Goal: Task Accomplishment & Management: Use online tool/utility

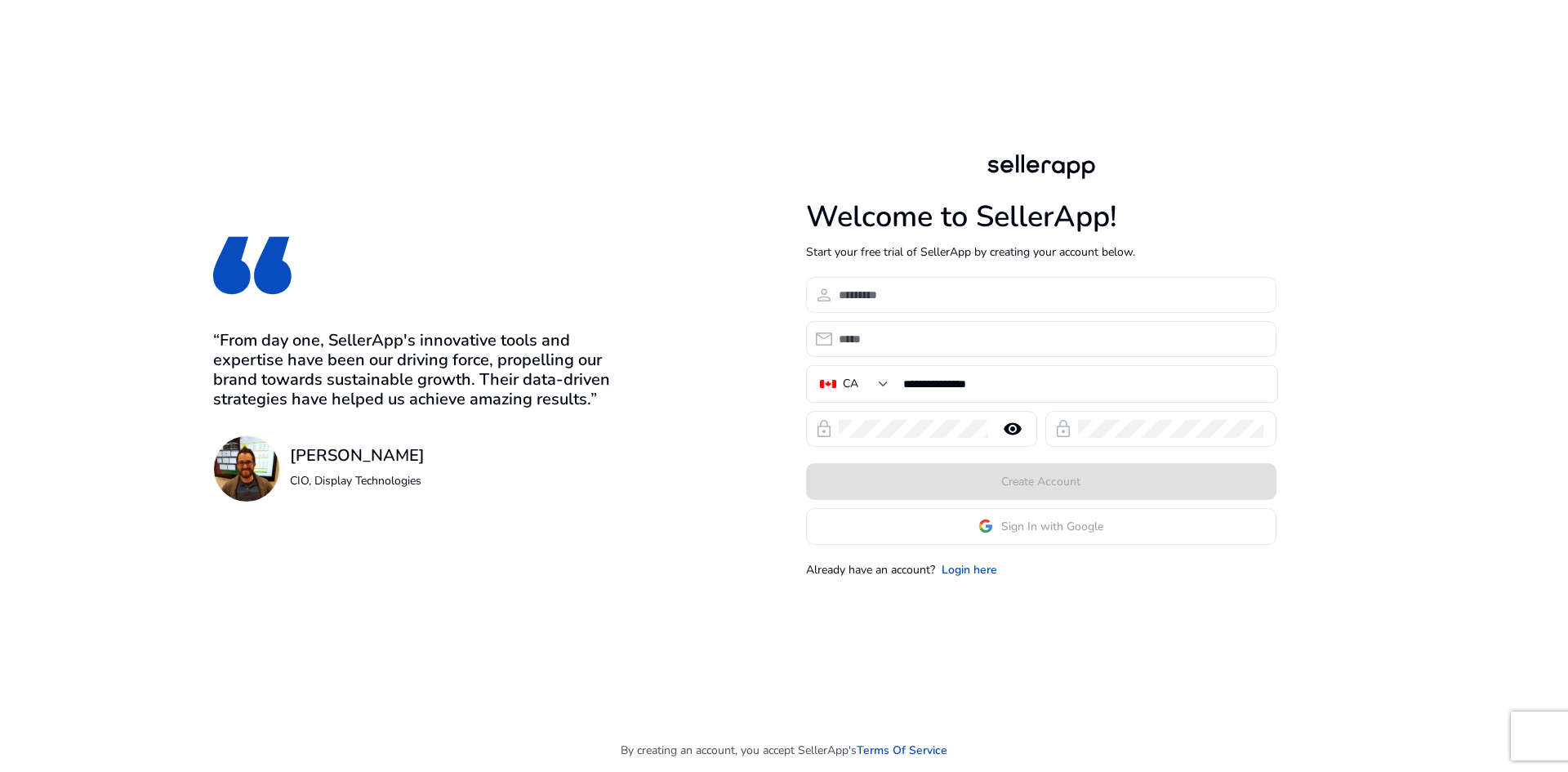
click at [879, 296] on input at bounding box center [1050, 295] width 425 height 18
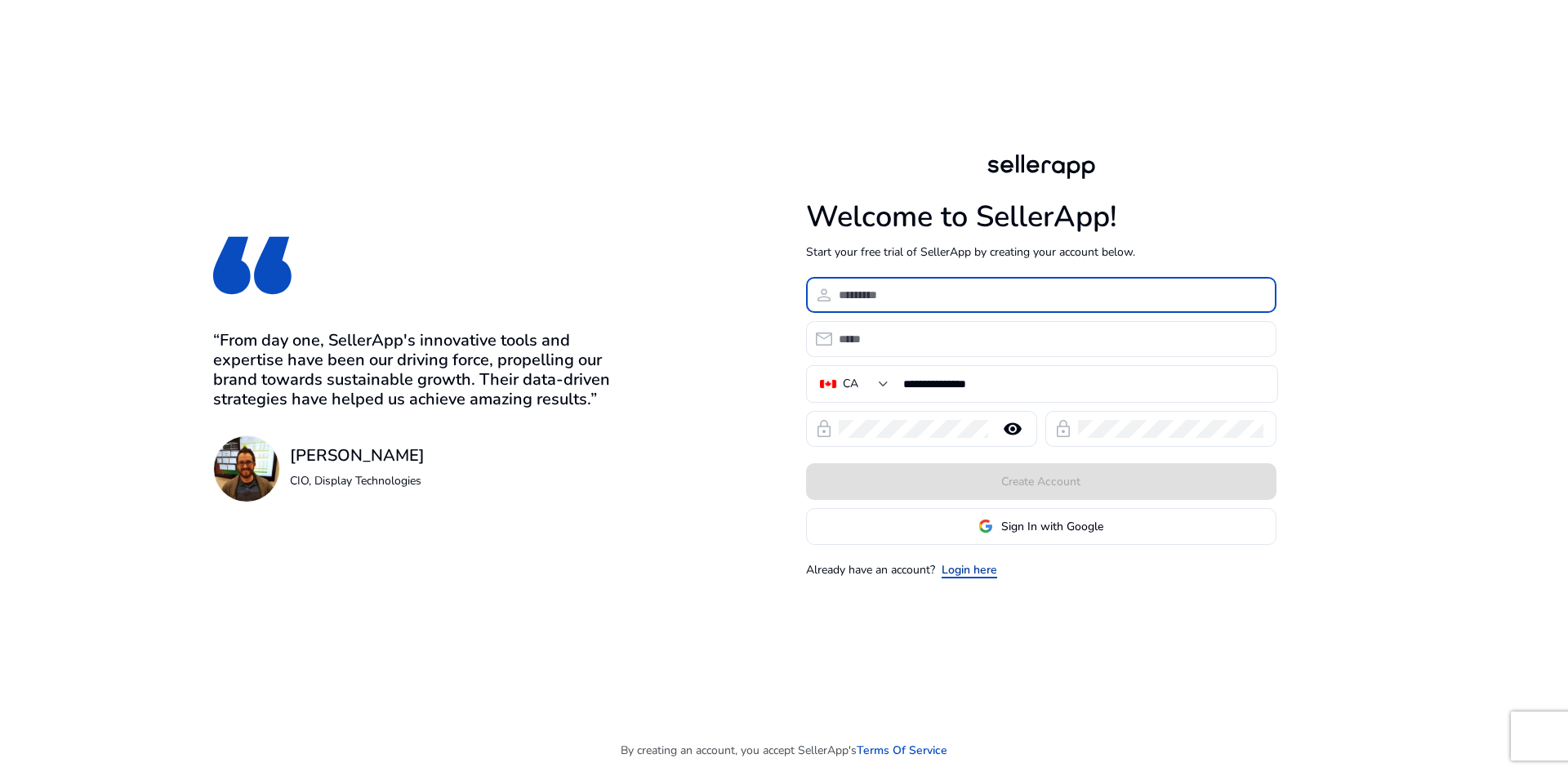
click at [982, 572] on link "Login here" at bounding box center [969, 569] width 55 height 17
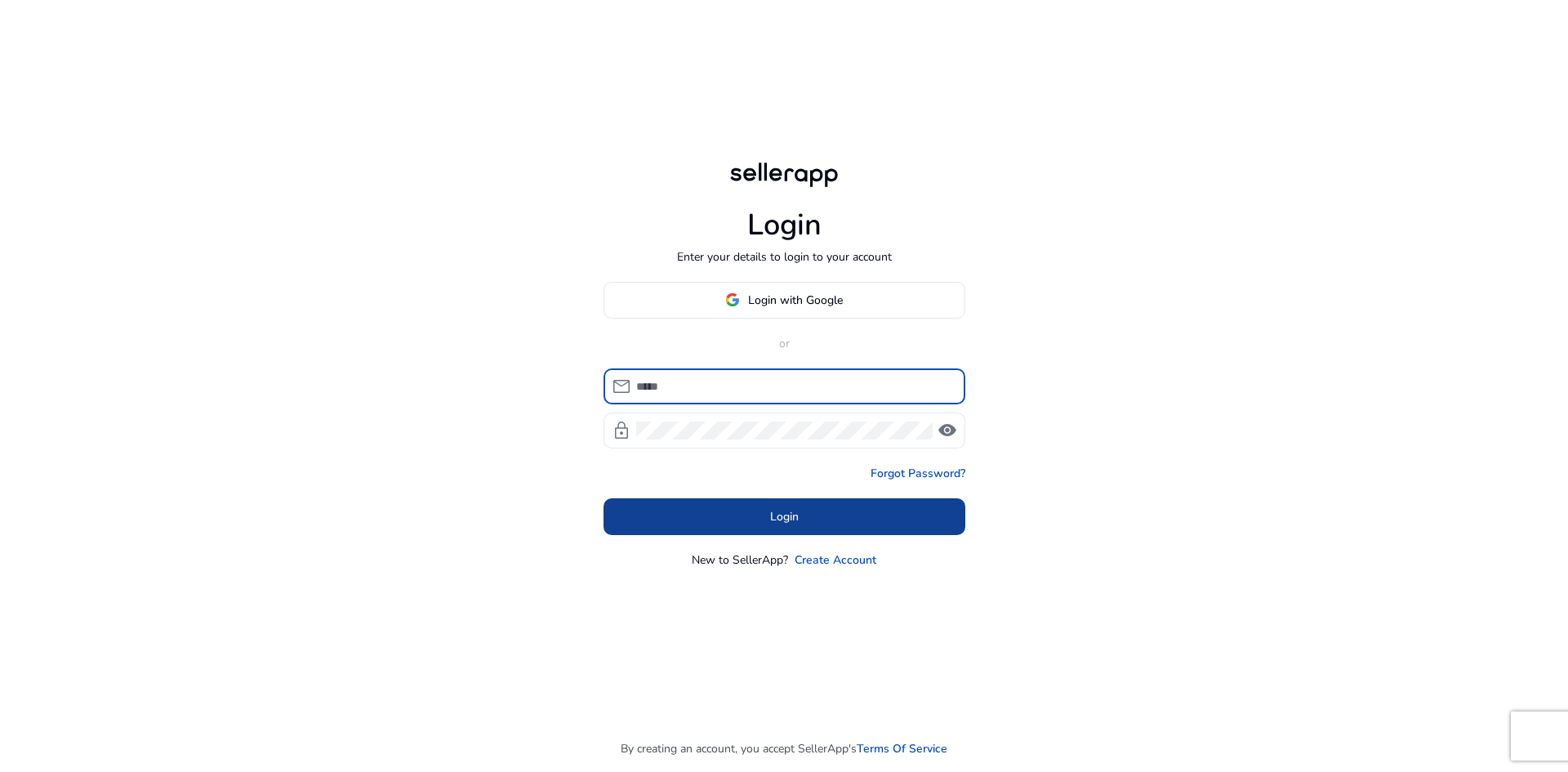
type input "**********"
click at [842, 522] on span at bounding box center [784, 516] width 362 height 39
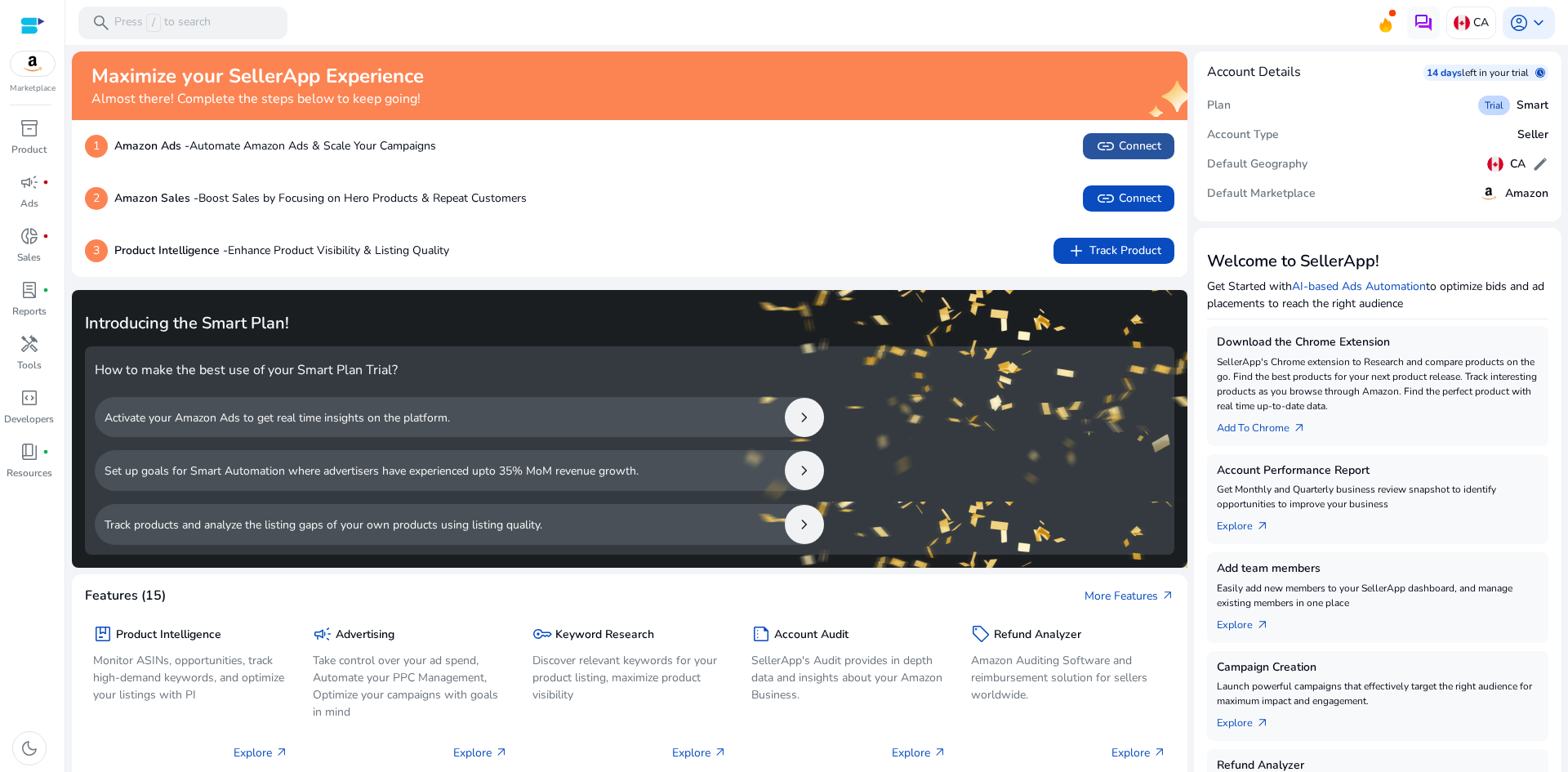
click at [1096, 153] on span "link" at bounding box center [1106, 145] width 20 height 20
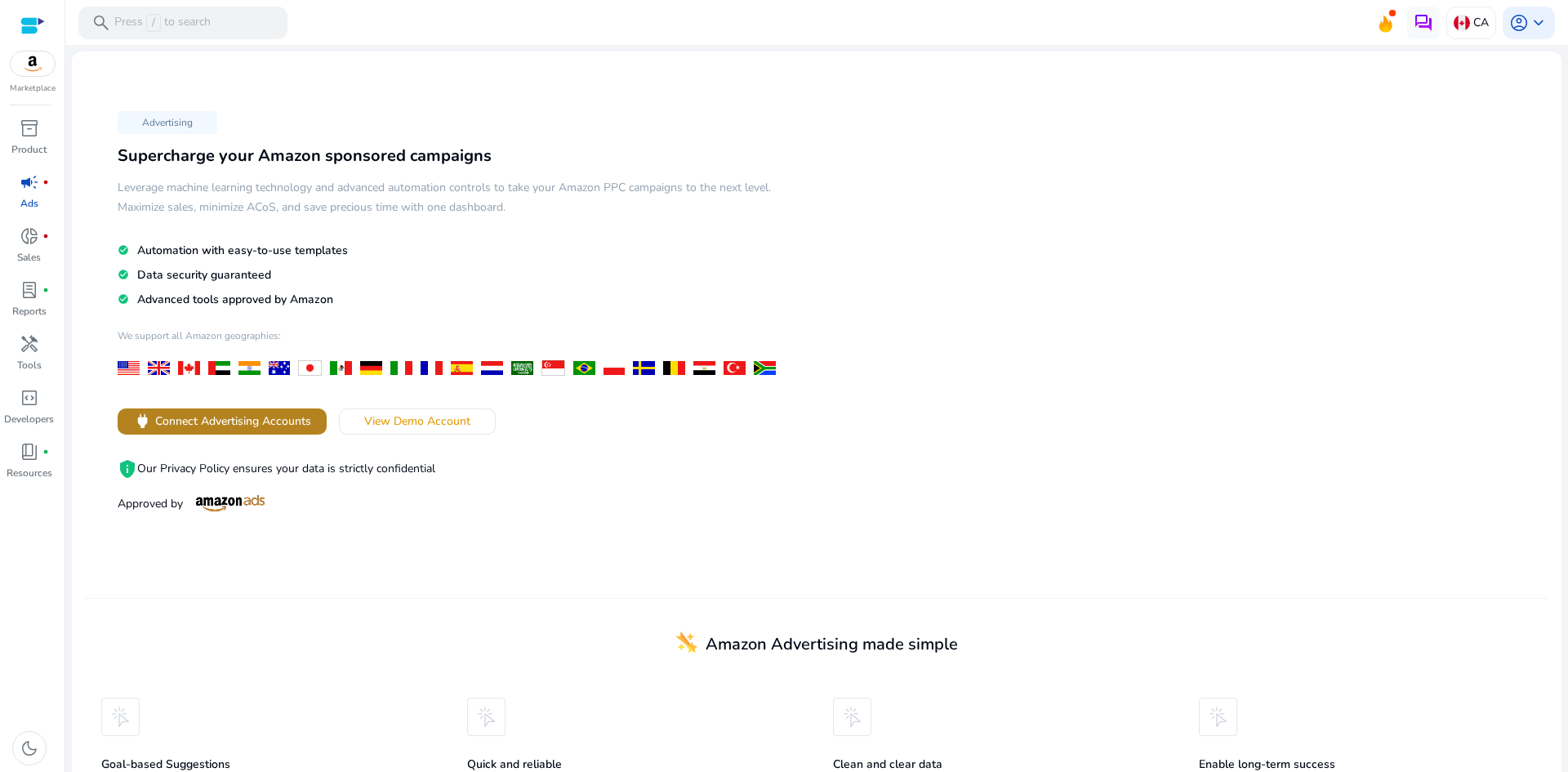
click at [224, 420] on span "Connect Advertising Accounts" at bounding box center [233, 421] width 156 height 17
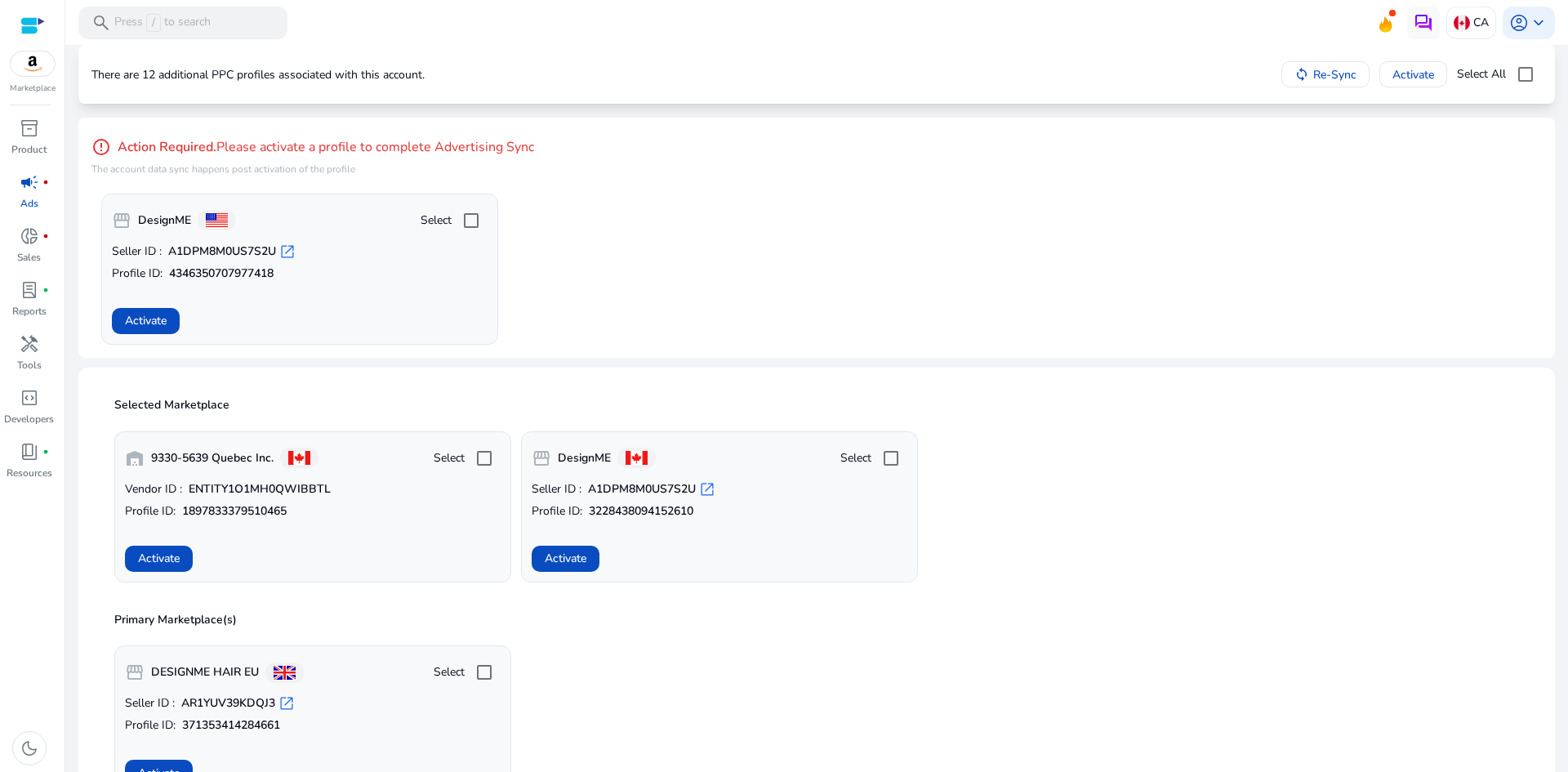
scroll to position [82, 0]
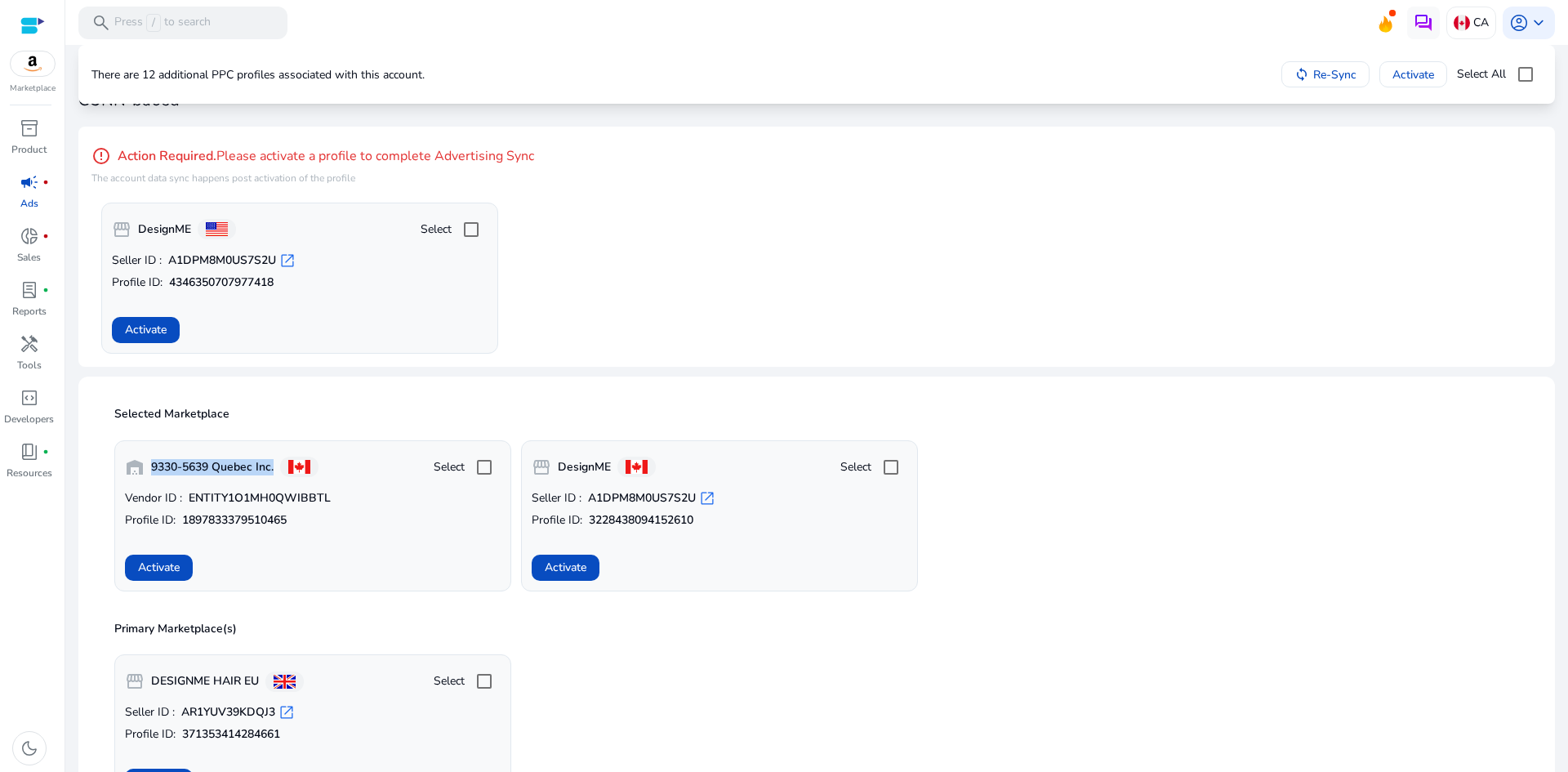
drag, startPoint x: 151, startPoint y: 465, endPoint x: 277, endPoint y: 466, distance: 126.0
click at [277, 466] on div "warehouse 9330-5639 Quebec Inc." at bounding box center [221, 467] width 193 height 33
click at [355, 514] on p "Profile ID: 1897833379510465" at bounding box center [312, 520] width 376 height 16
click at [608, 674] on div "storefront DESIGNME HAIR EU Select Seller ID : AR1YUV39KDQJ3 open_in_new Profil…" at bounding box center [816, 723] width 1425 height 164
click at [134, 567] on span at bounding box center [158, 568] width 68 height 39
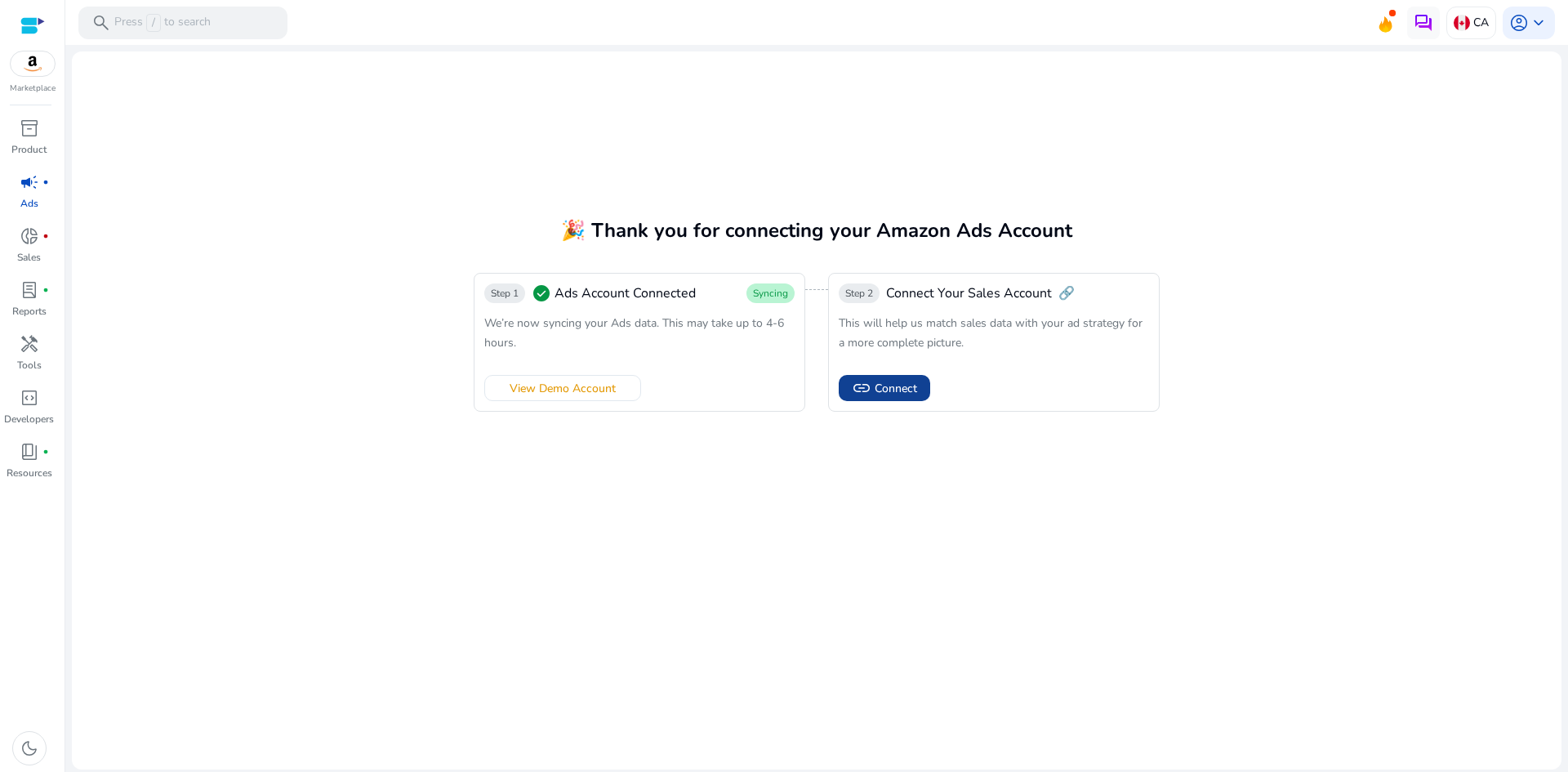
click at [897, 388] on span "Connect" at bounding box center [896, 388] width 42 height 17
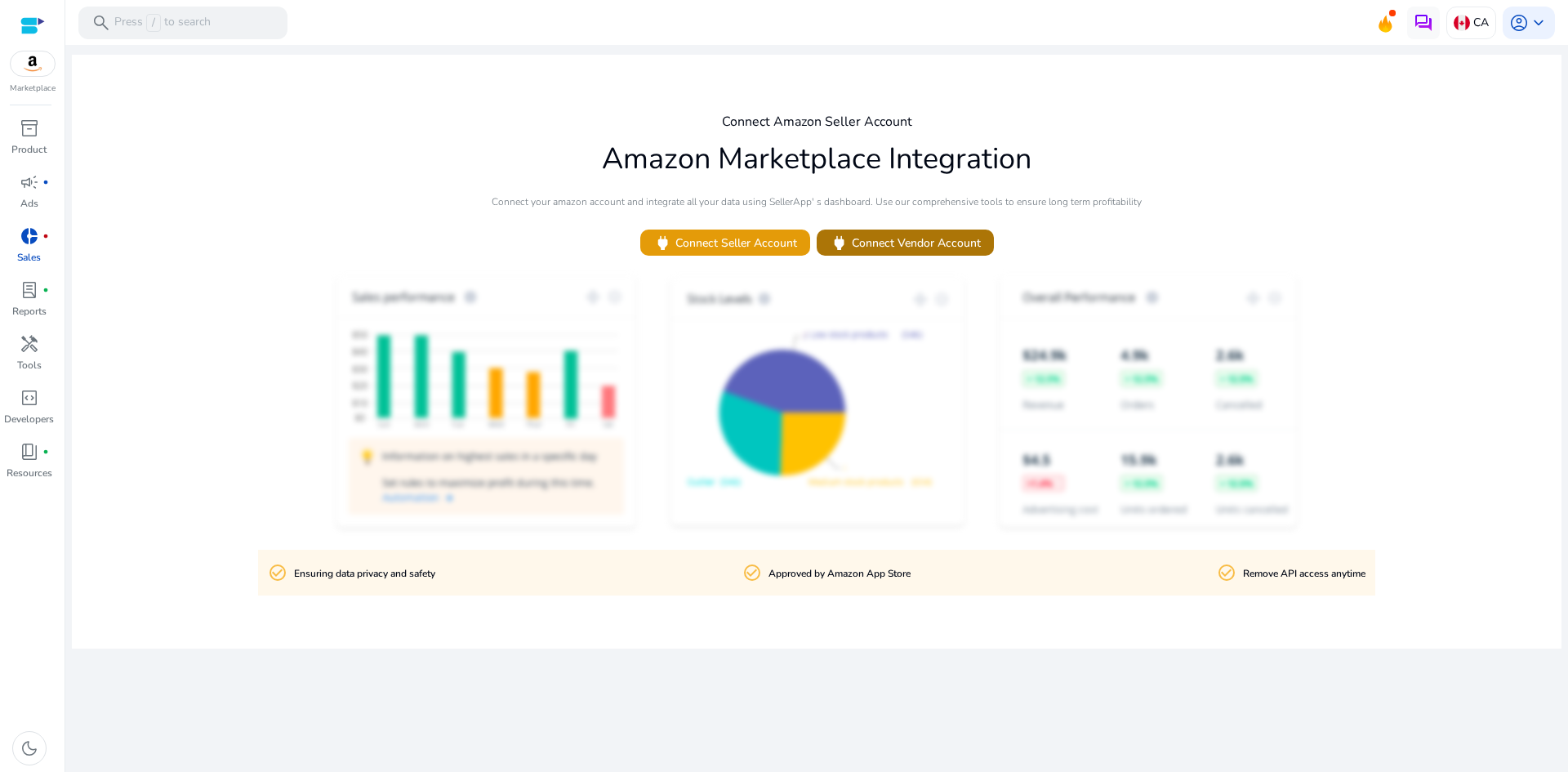
click at [897, 243] on span "power Connect Vendor Account" at bounding box center [905, 243] width 151 height 19
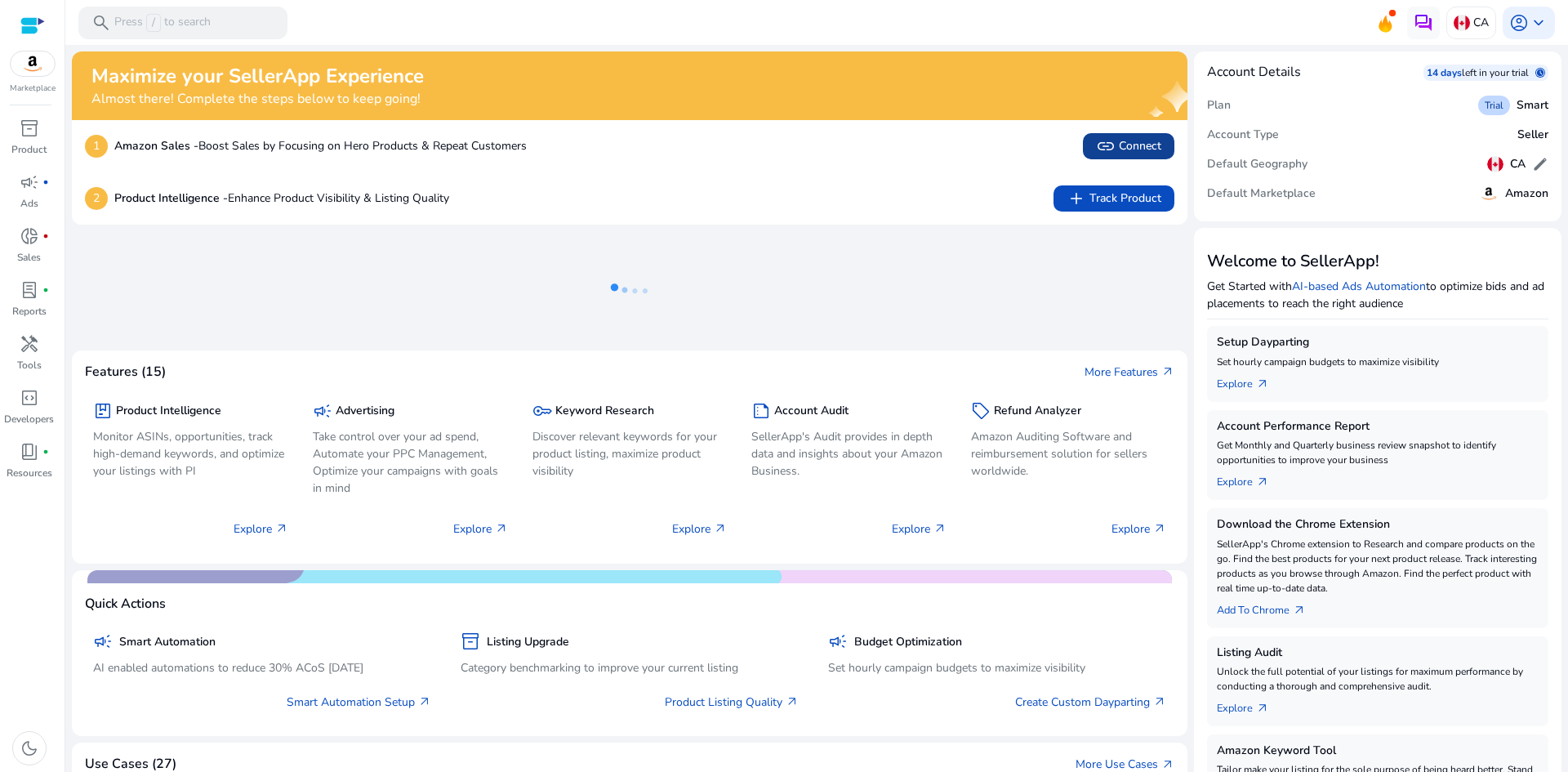
click at [1132, 146] on span "link Connect" at bounding box center [1129, 145] width 66 height 20
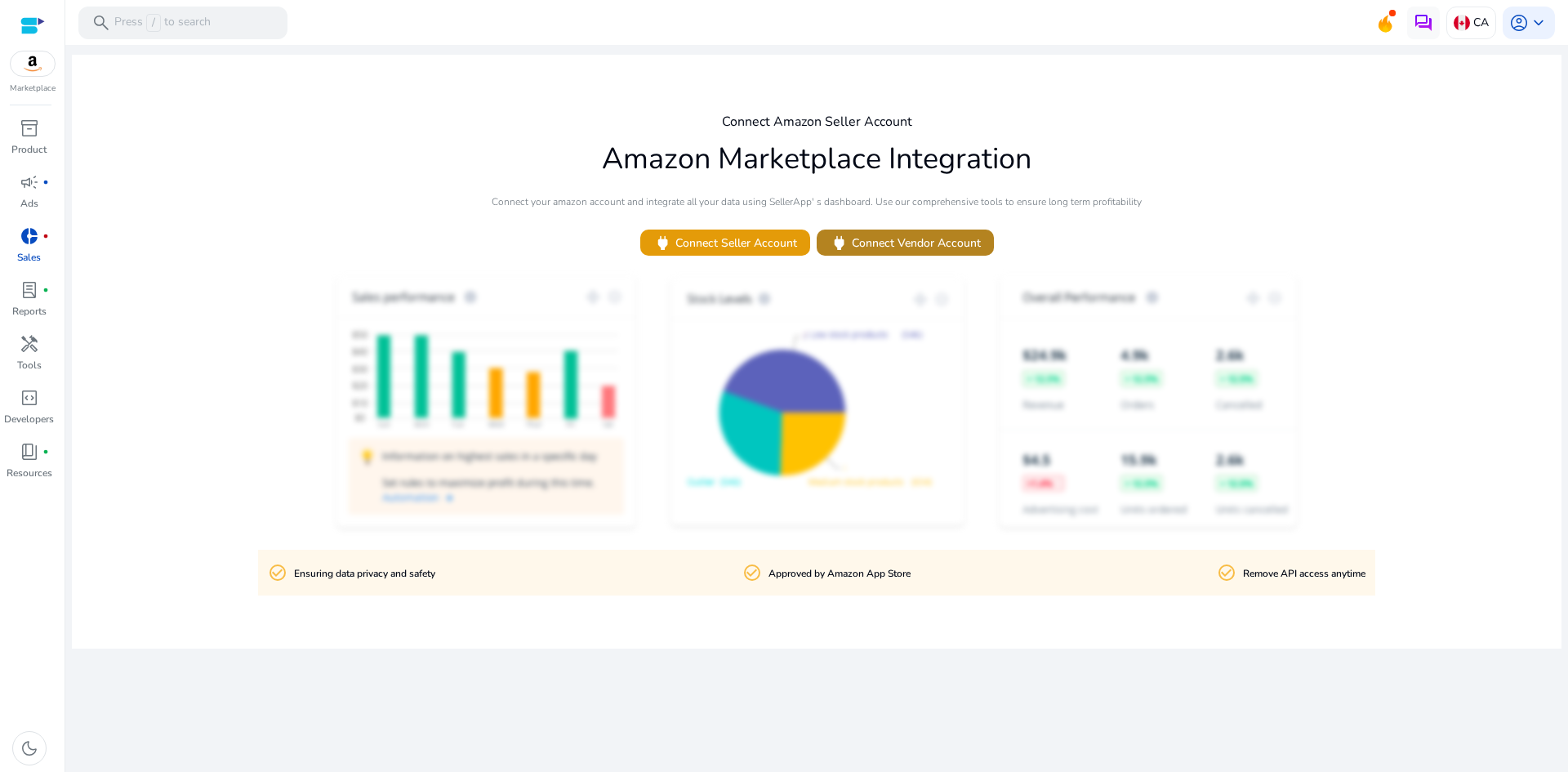
click at [897, 240] on span "power Connect Vendor Account" at bounding box center [905, 243] width 151 height 19
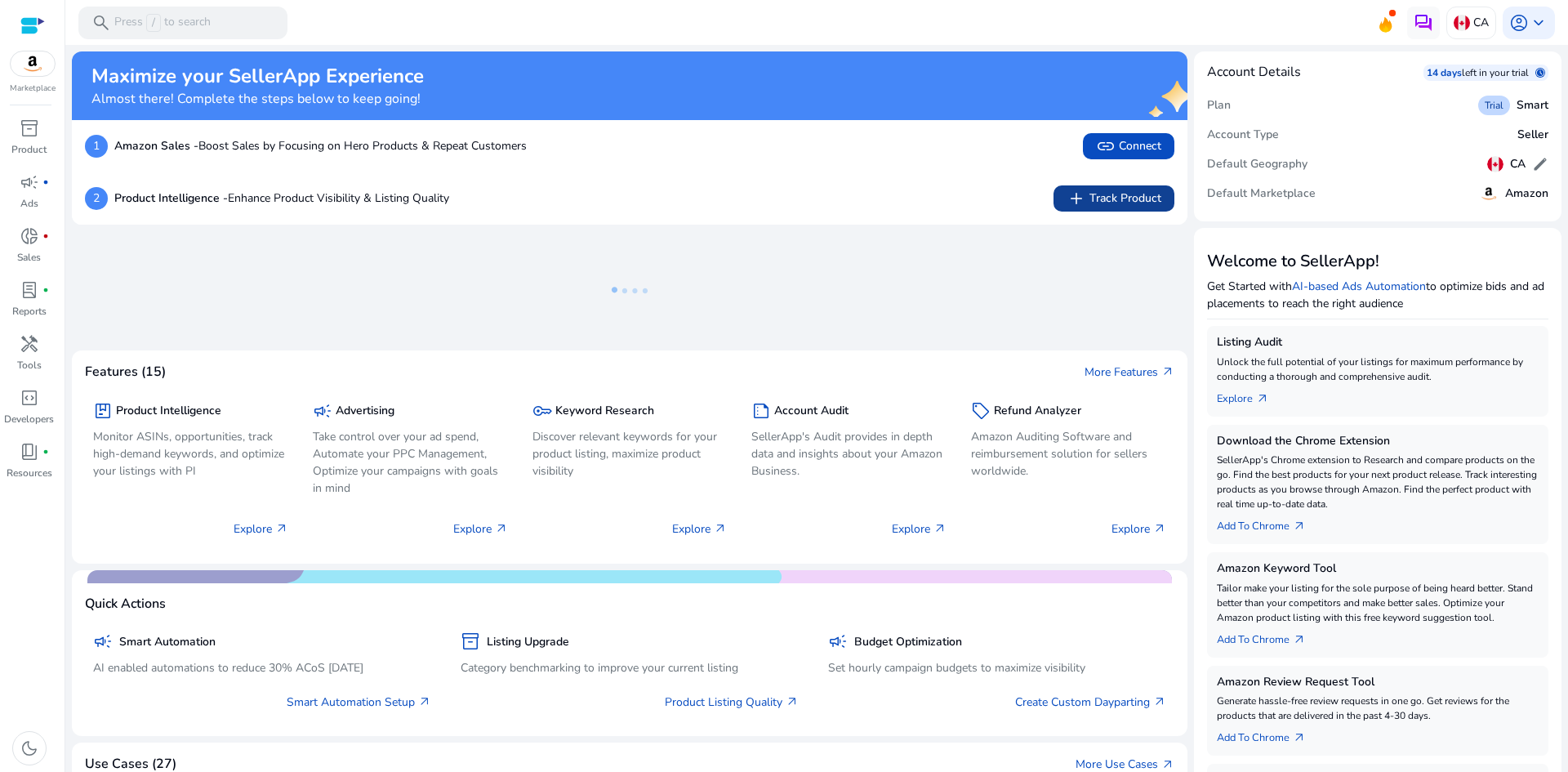
click at [1116, 204] on span "add Track Product" at bounding box center [1113, 198] width 95 height 20
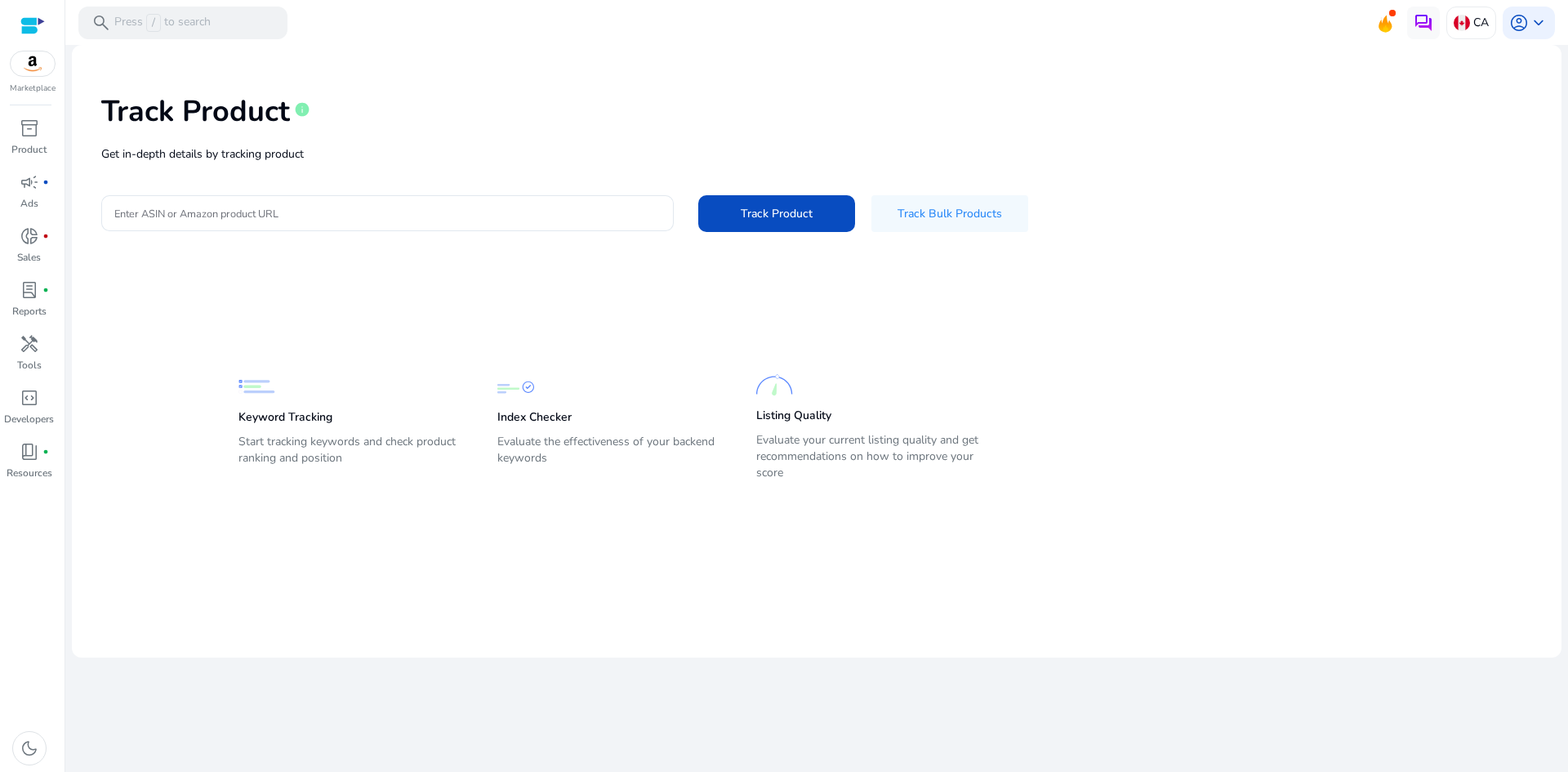
click at [26, 33] on div at bounding box center [33, 25] width 24 height 19
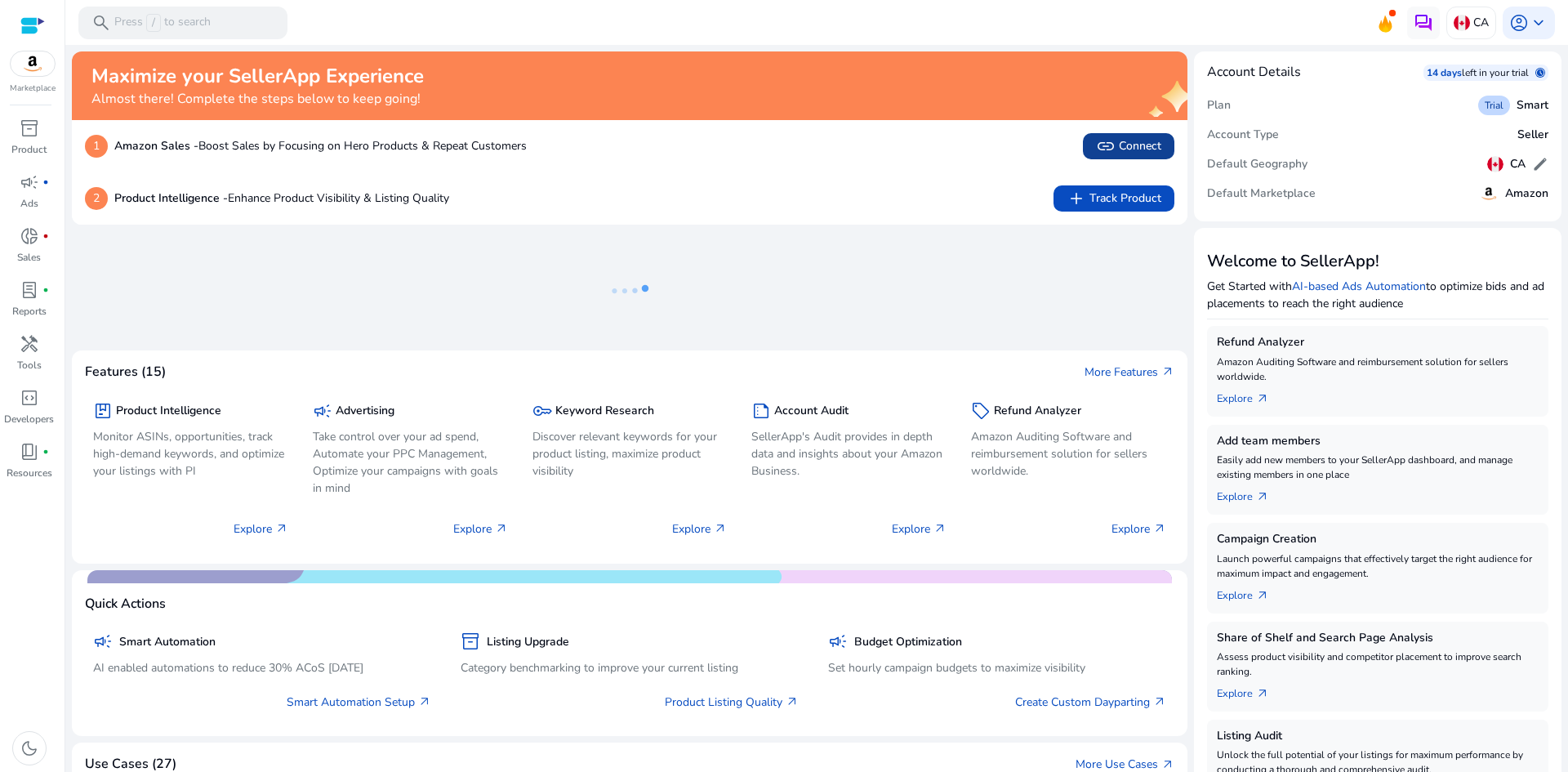
click at [1116, 157] on span at bounding box center [1129, 146] width 92 height 39
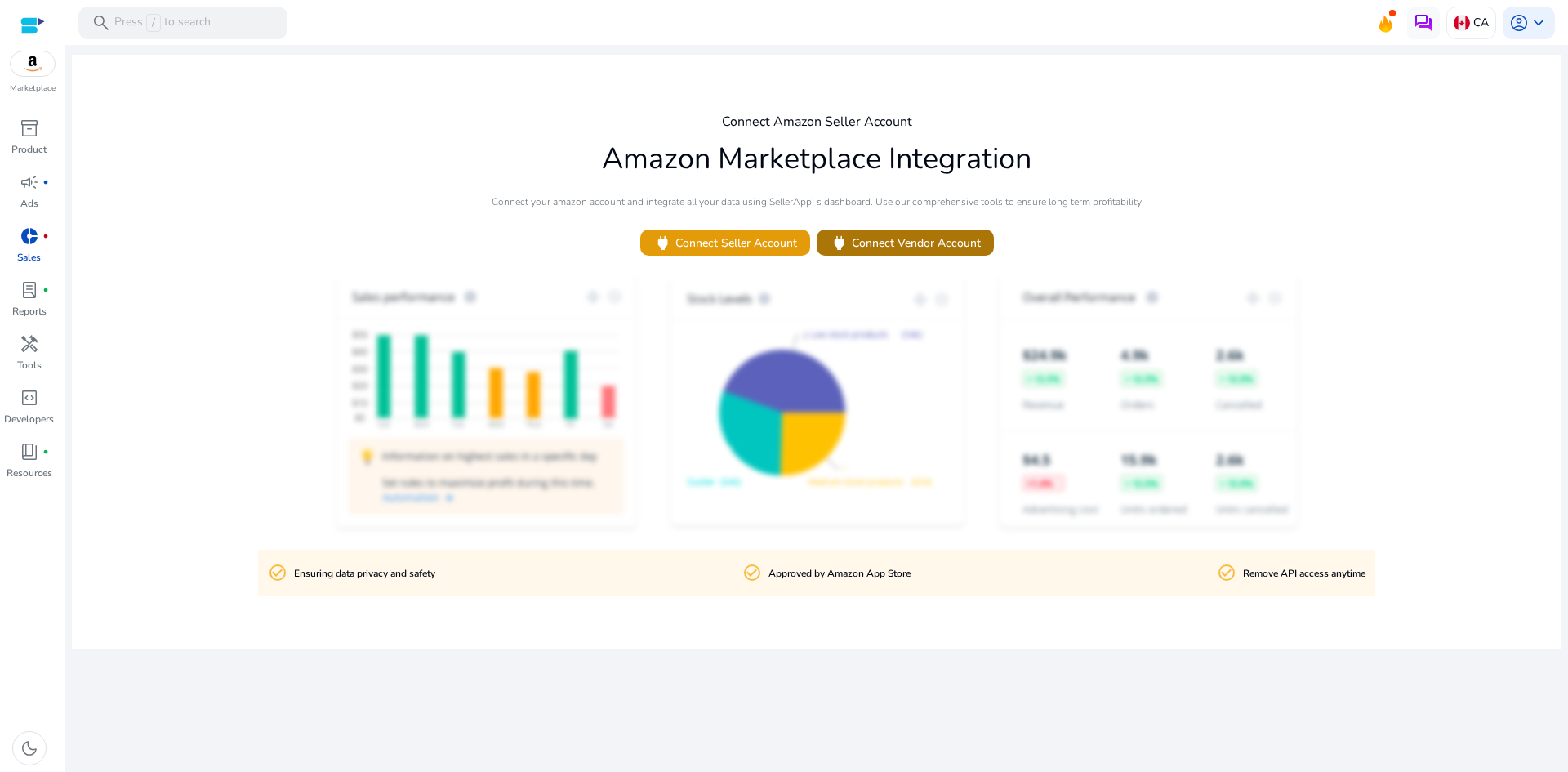
click at [913, 235] on span "power Connect Vendor Account" at bounding box center [905, 243] width 151 height 19
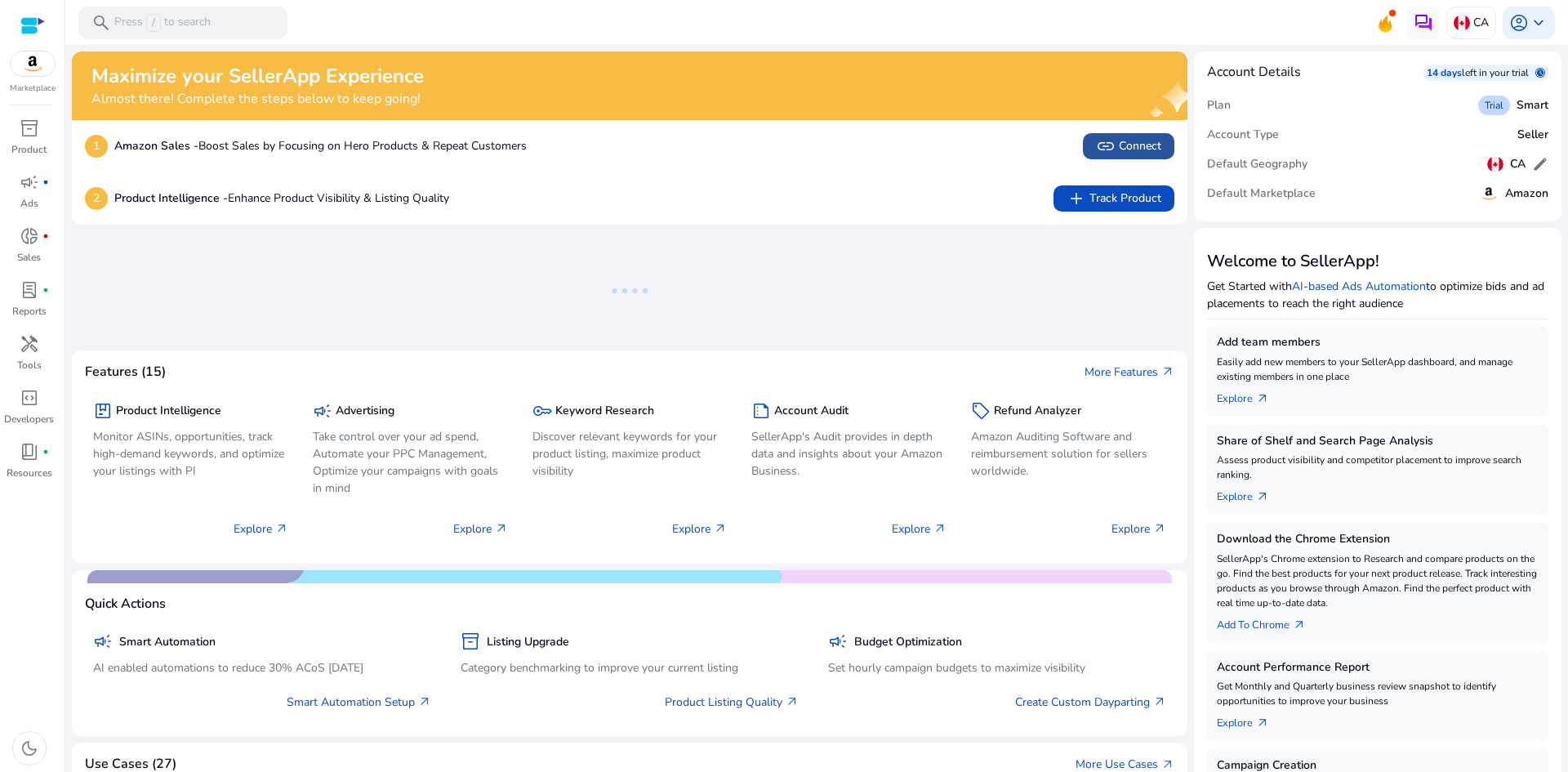
click at [1145, 144] on span "link Connect" at bounding box center [1129, 145] width 66 height 20
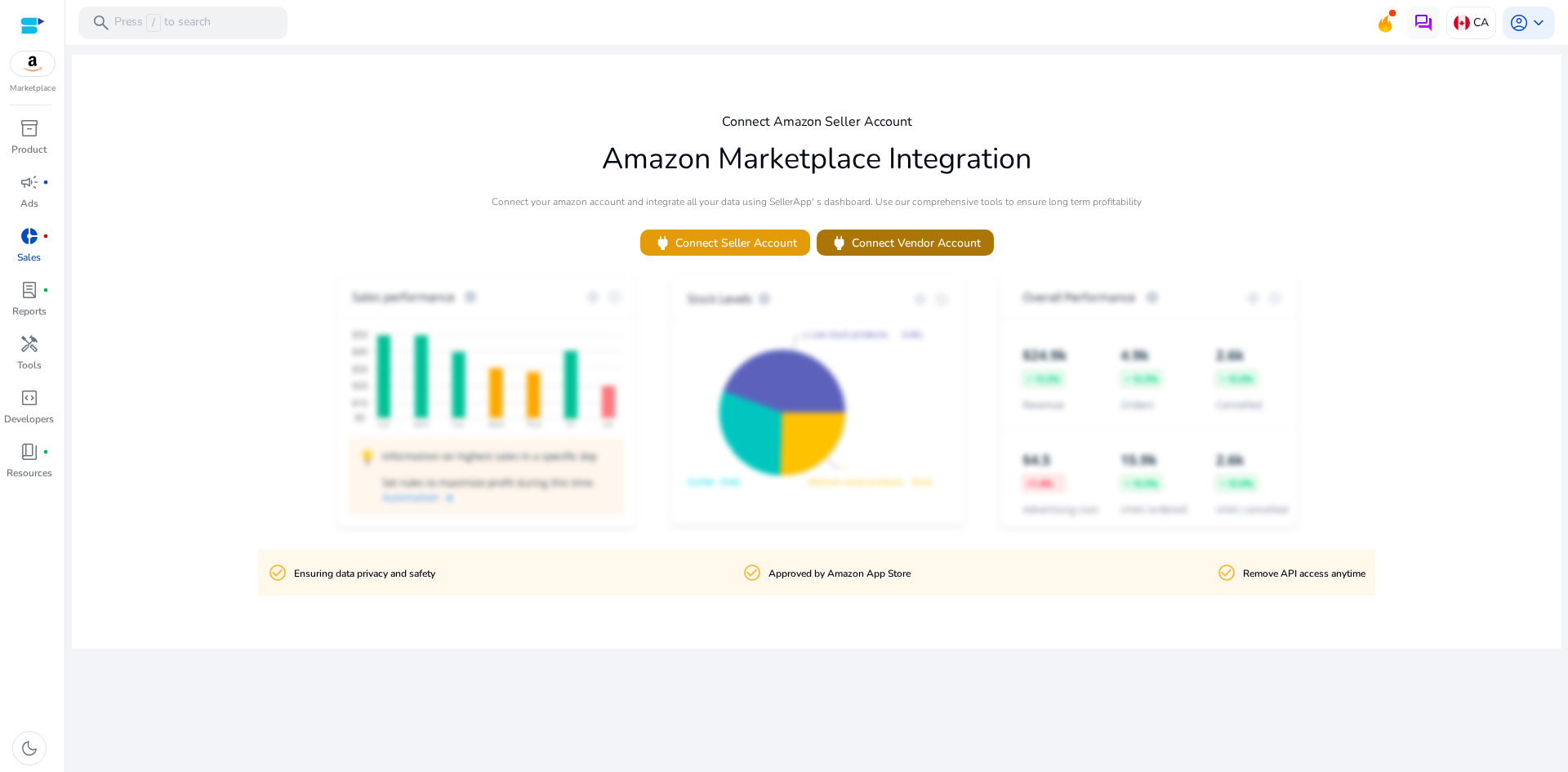
click at [867, 250] on span "power Connect Vendor Account" at bounding box center [905, 243] width 151 height 19
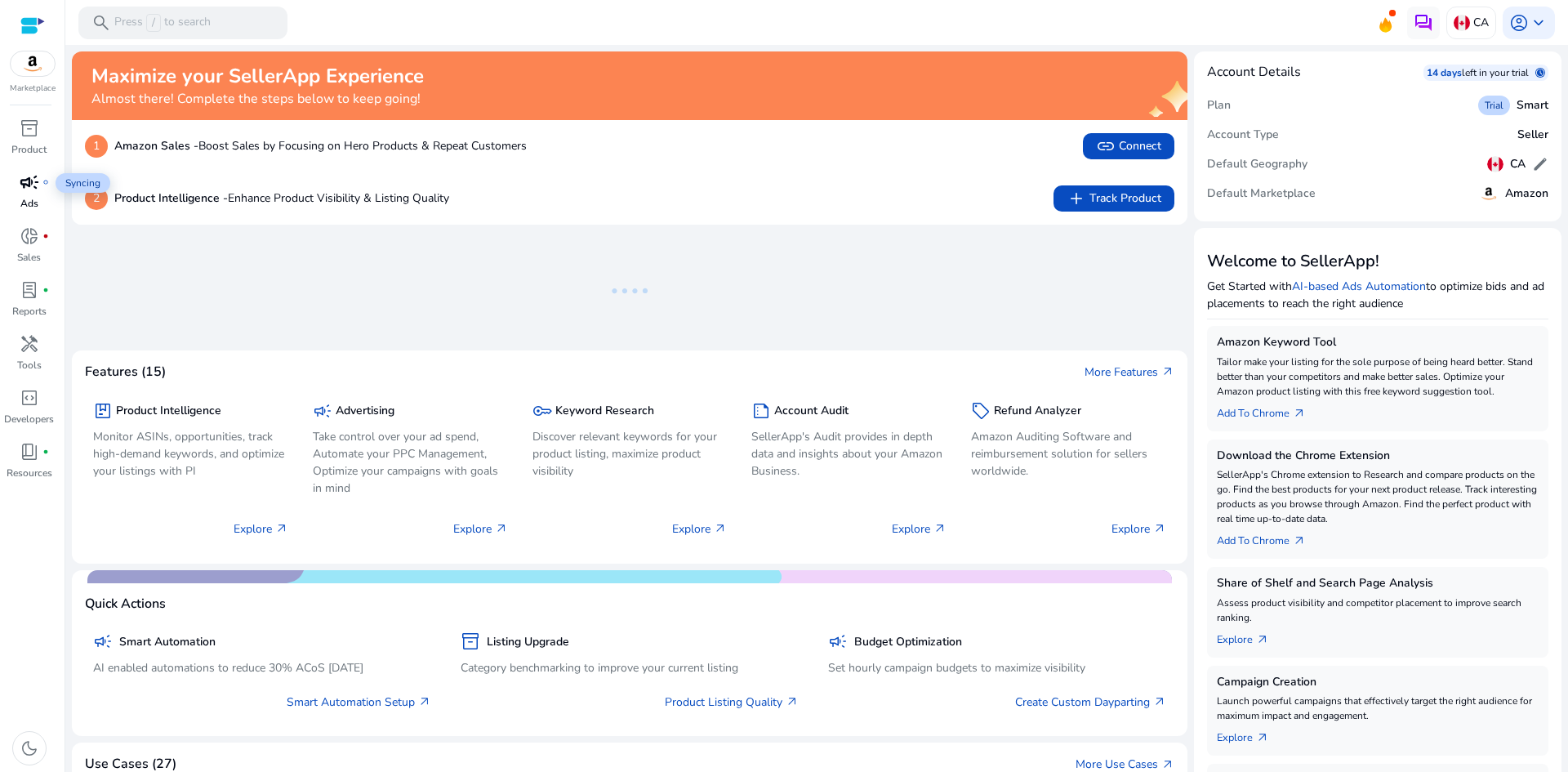
click at [28, 189] on span "campaign" at bounding box center [29, 182] width 20 height 20
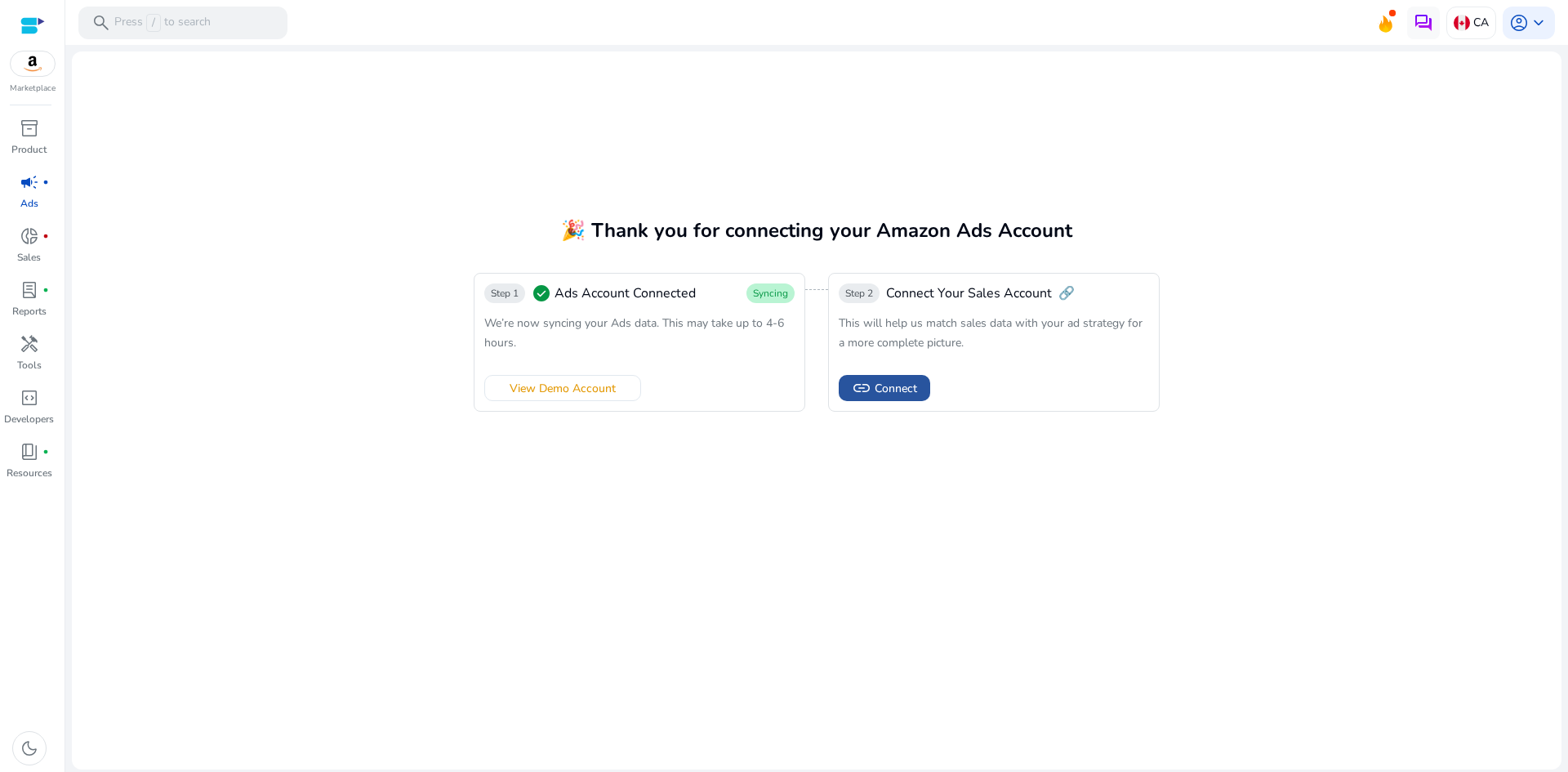
click at [882, 393] on span "Connect" at bounding box center [896, 388] width 42 height 17
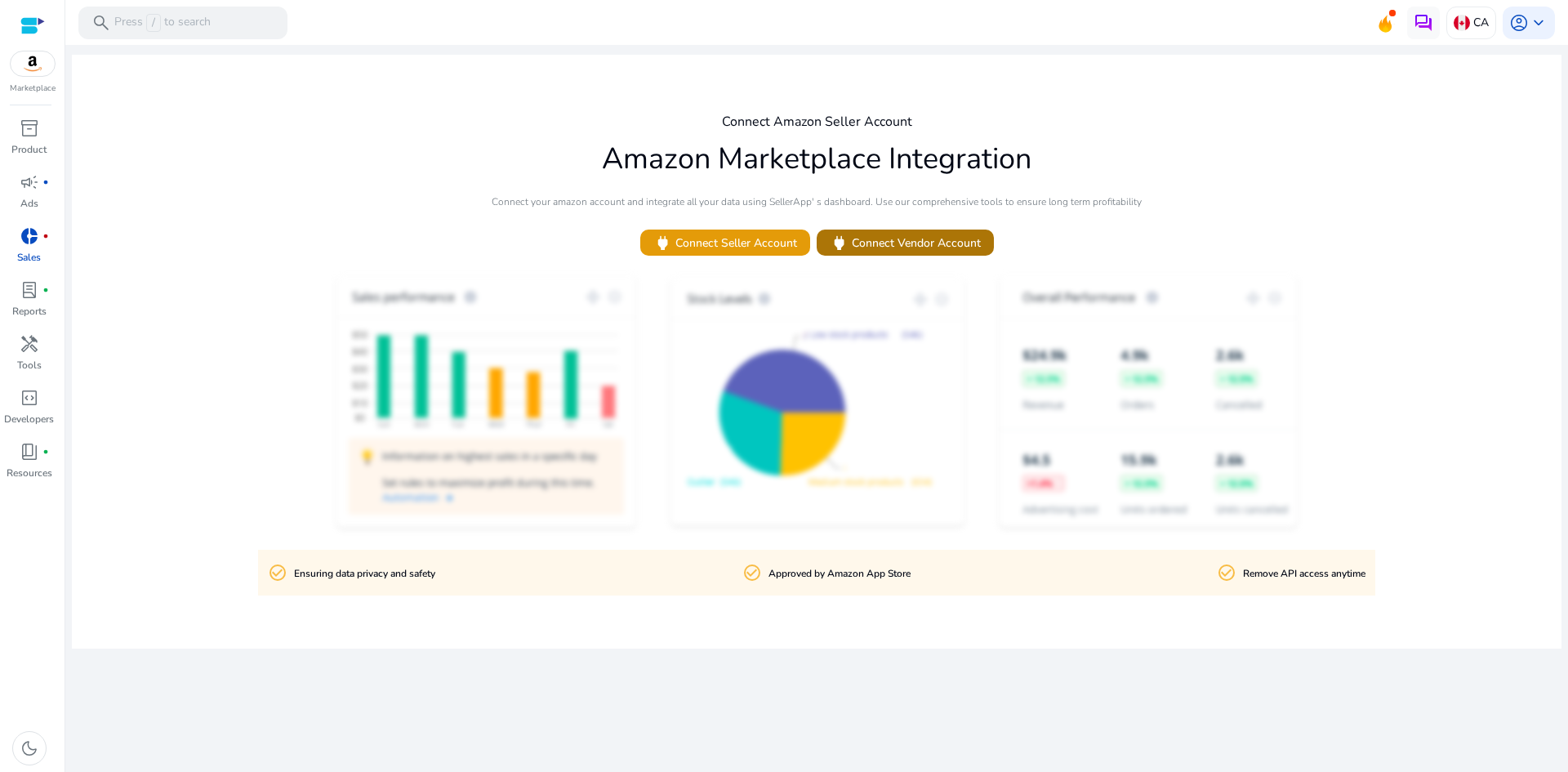
click at [893, 237] on span "power Connect Vendor Account" at bounding box center [905, 243] width 151 height 19
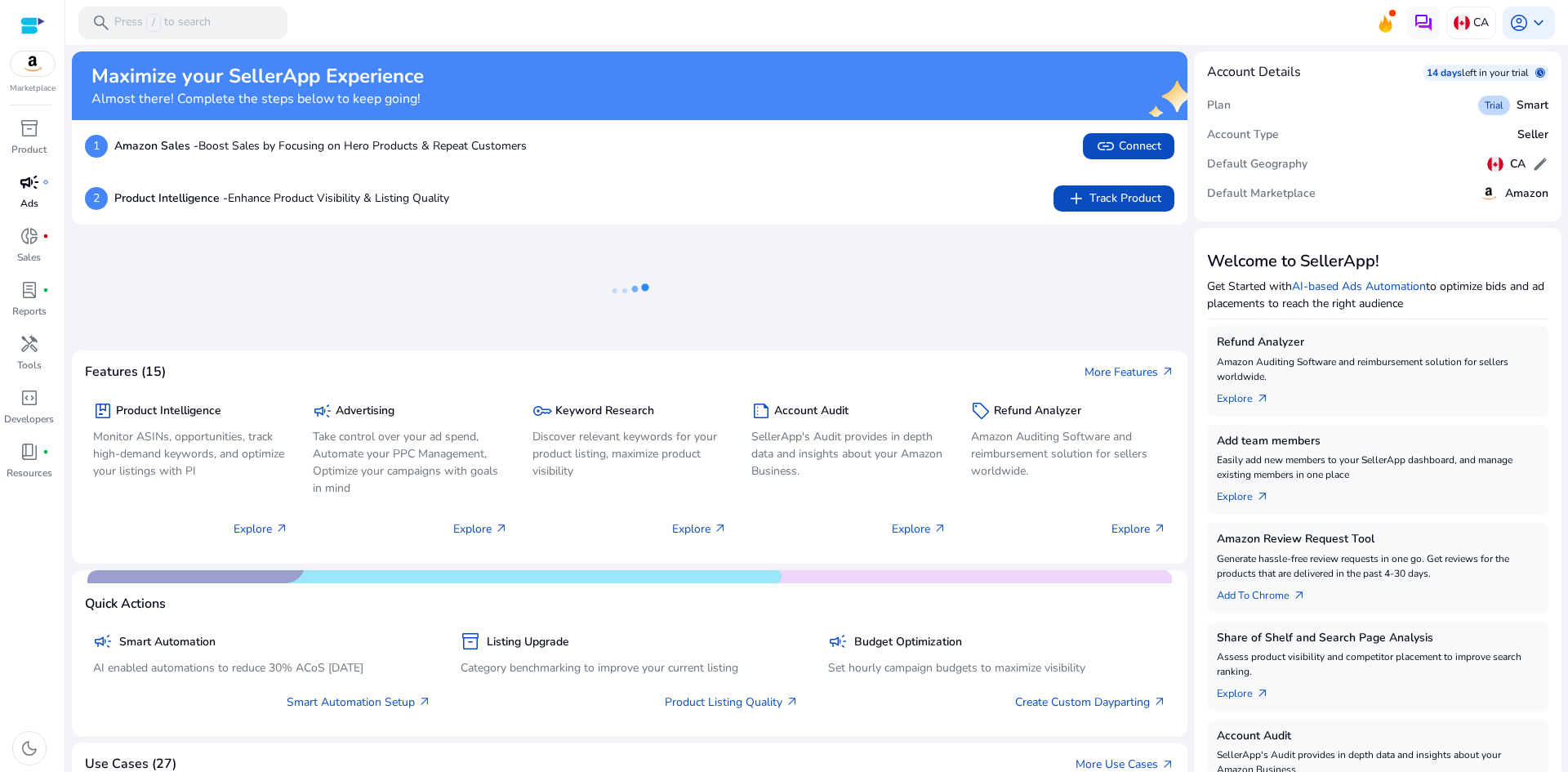
click at [32, 196] on p "Ads" at bounding box center [29, 204] width 18 height 15
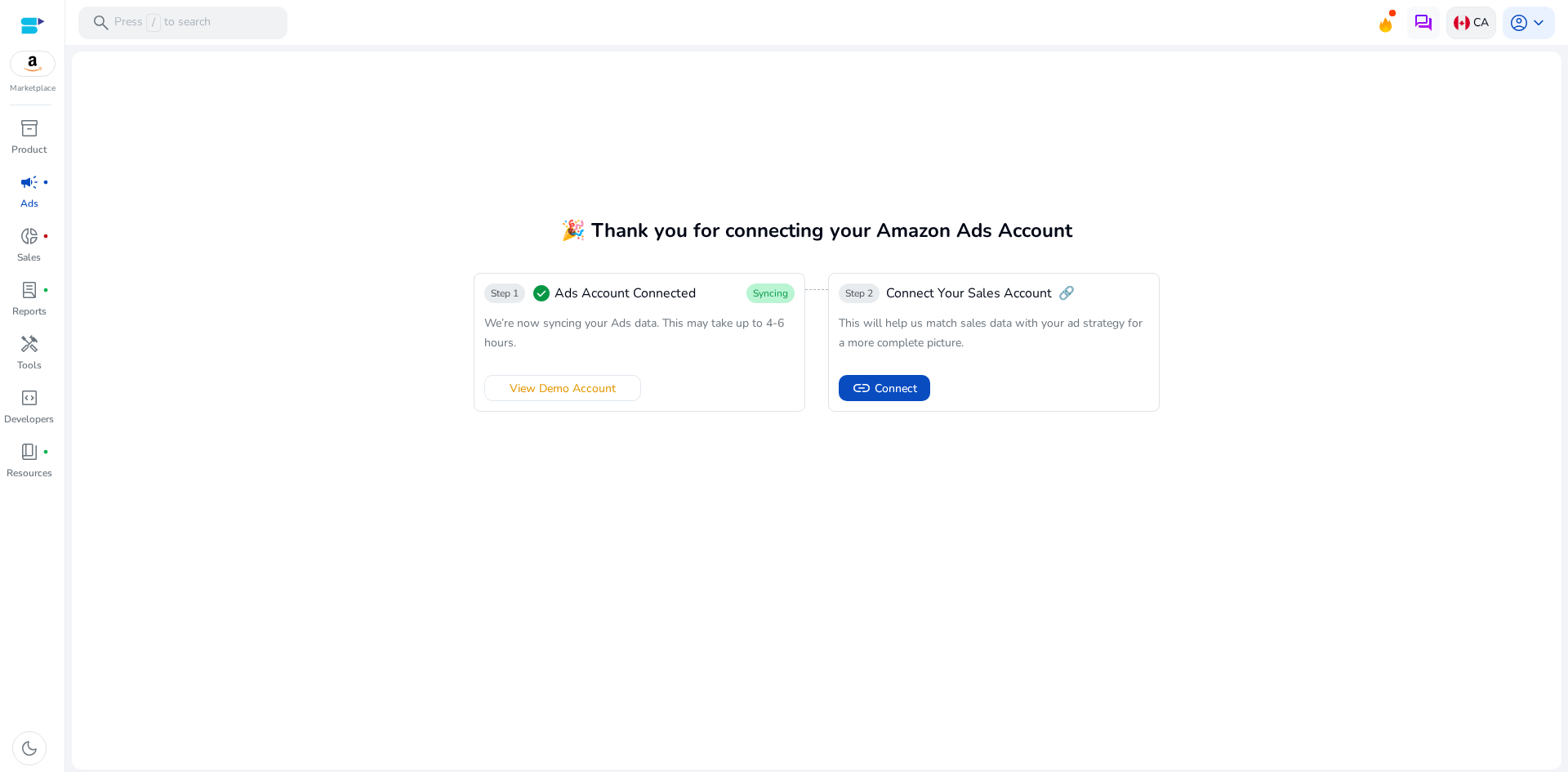
click at [1475, 23] on p "CA" at bounding box center [1481, 23] width 16 height 28
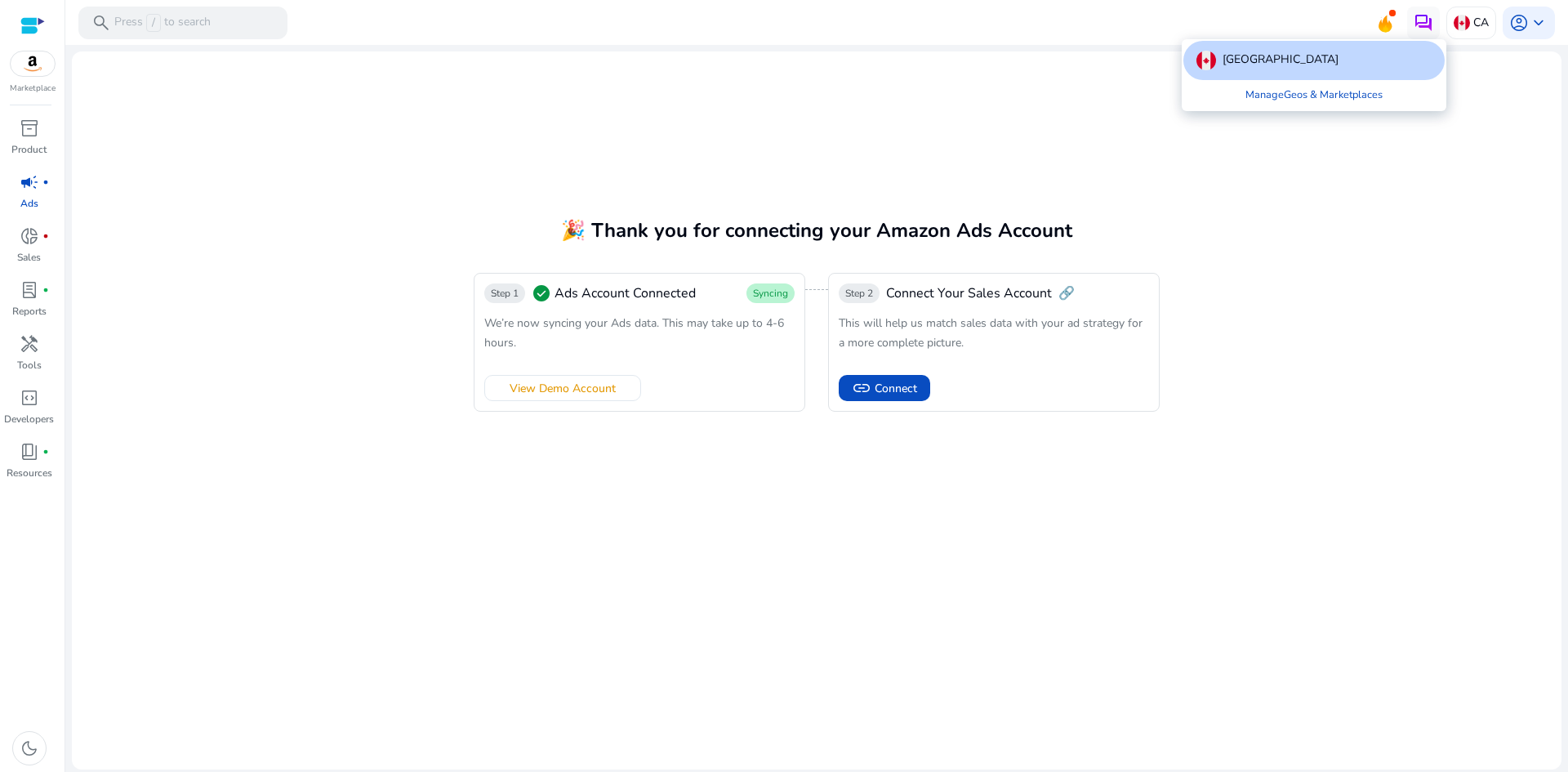
click at [861, 95] on div at bounding box center [784, 386] width 1568 height 772
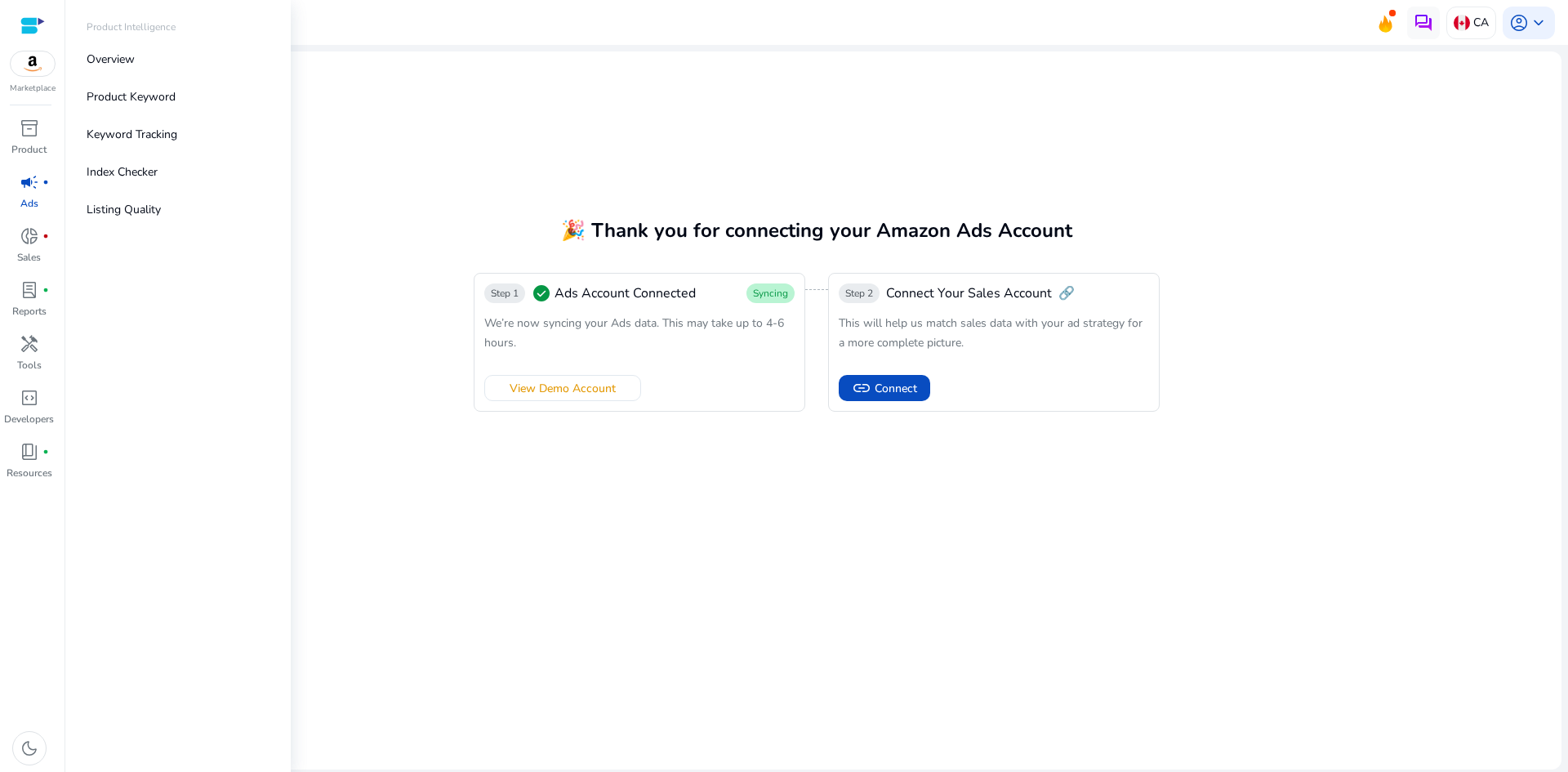
click at [27, 30] on div at bounding box center [33, 25] width 24 height 19
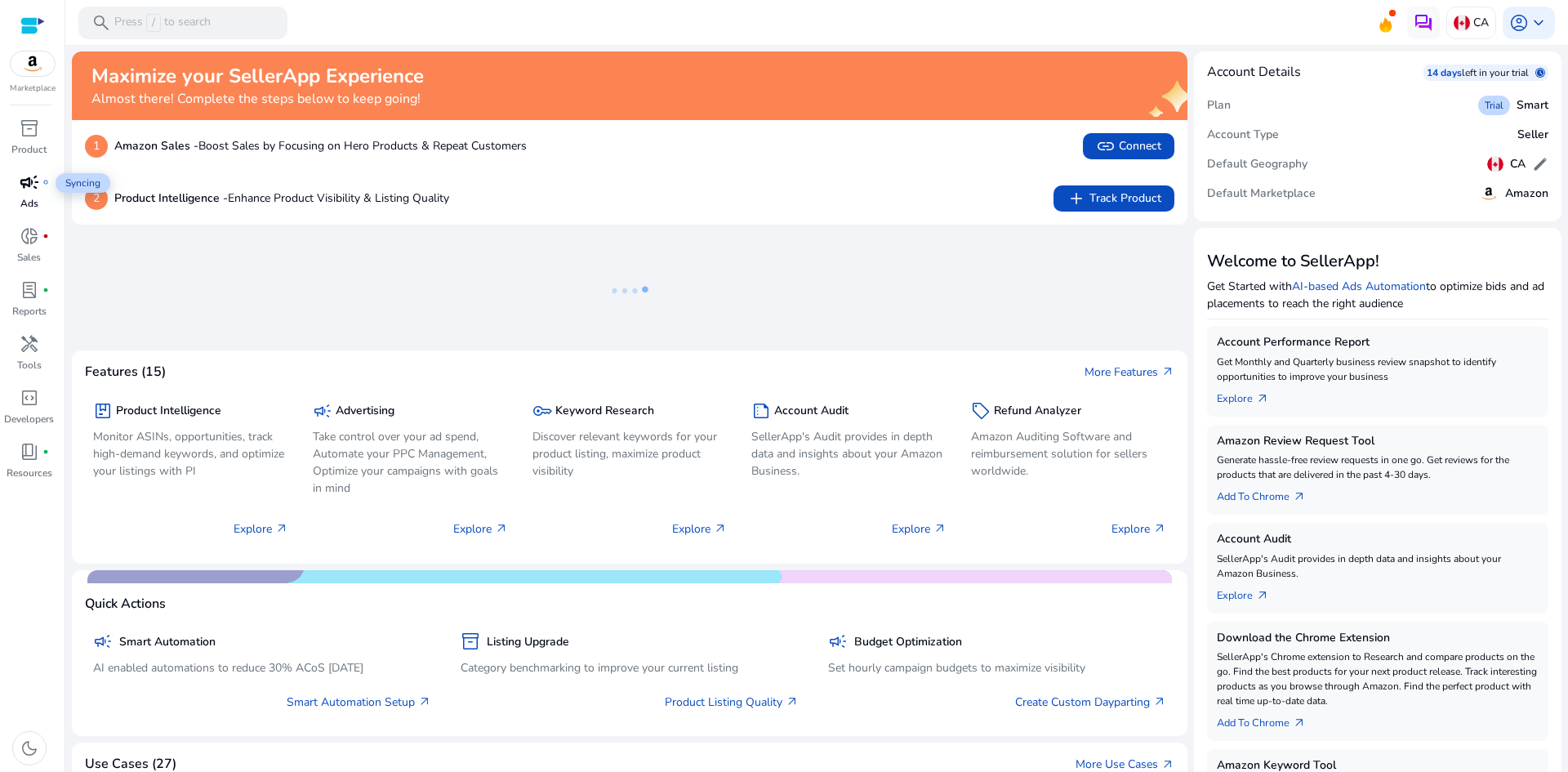
click at [26, 190] on span "campaign" at bounding box center [29, 182] width 20 height 20
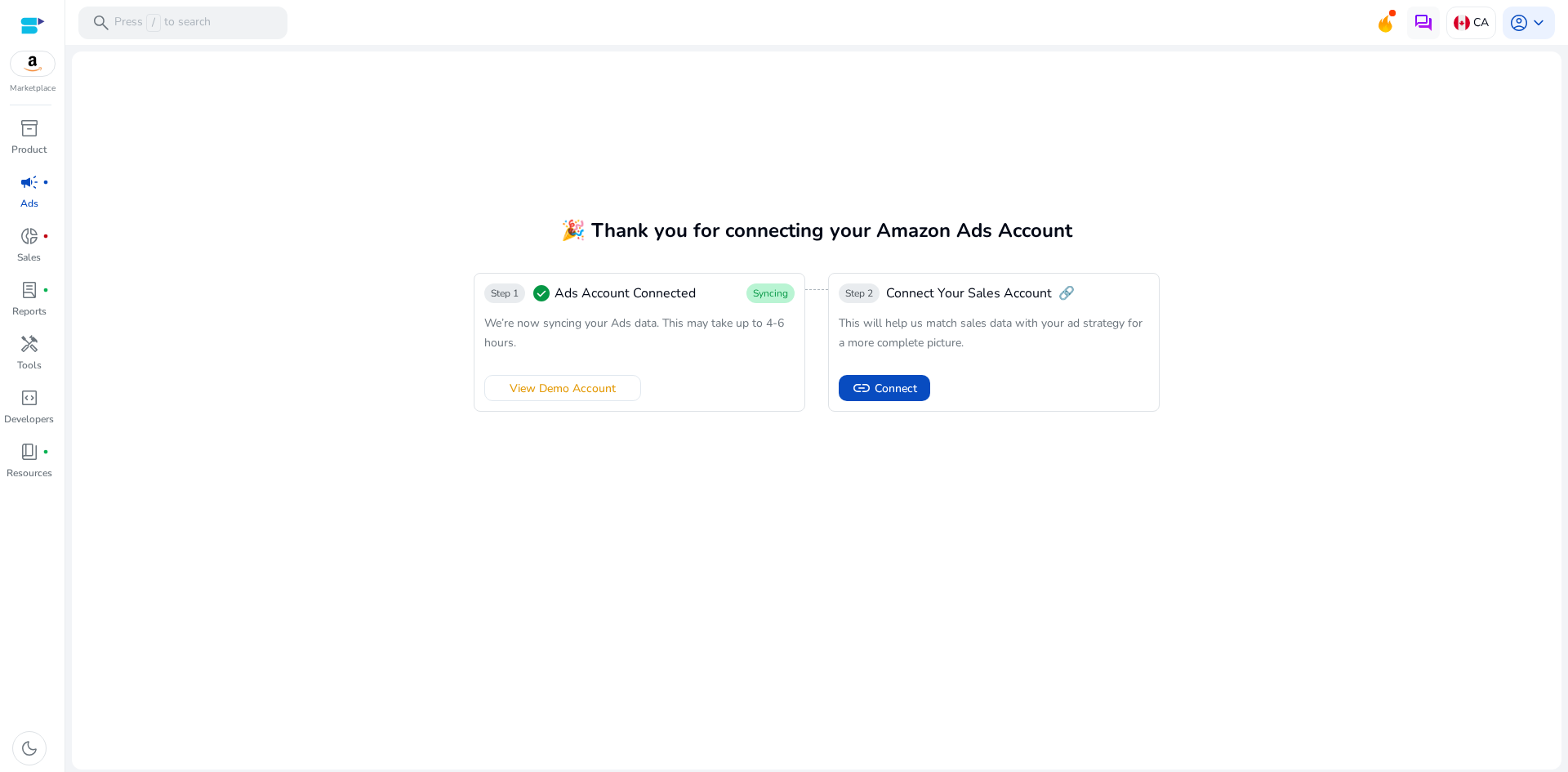
click at [29, 23] on div at bounding box center [33, 25] width 24 height 19
